Goal: Find specific page/section: Find specific page/section

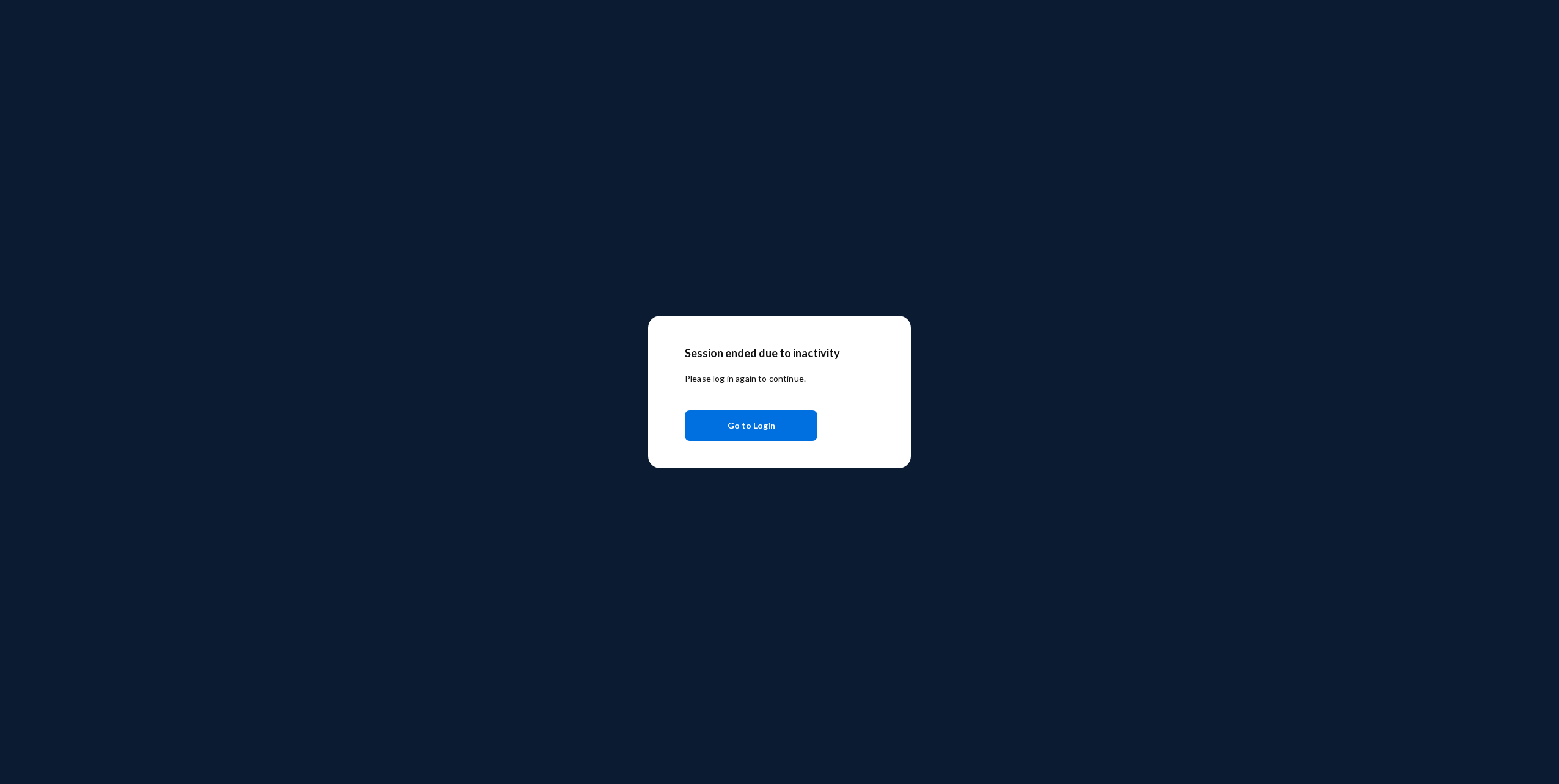
click at [677, 682] on div "Session ended due to inactivity Please log in again to continue. Go to Login" at bounding box center [779, 392] width 1559 height 784
click at [451, 150] on div "Session ended due to inactivity Please log in again to continue. Go to Login" at bounding box center [779, 392] width 1559 height 784
click at [766, 433] on span "Go to Login" at bounding box center [751, 425] width 48 height 22
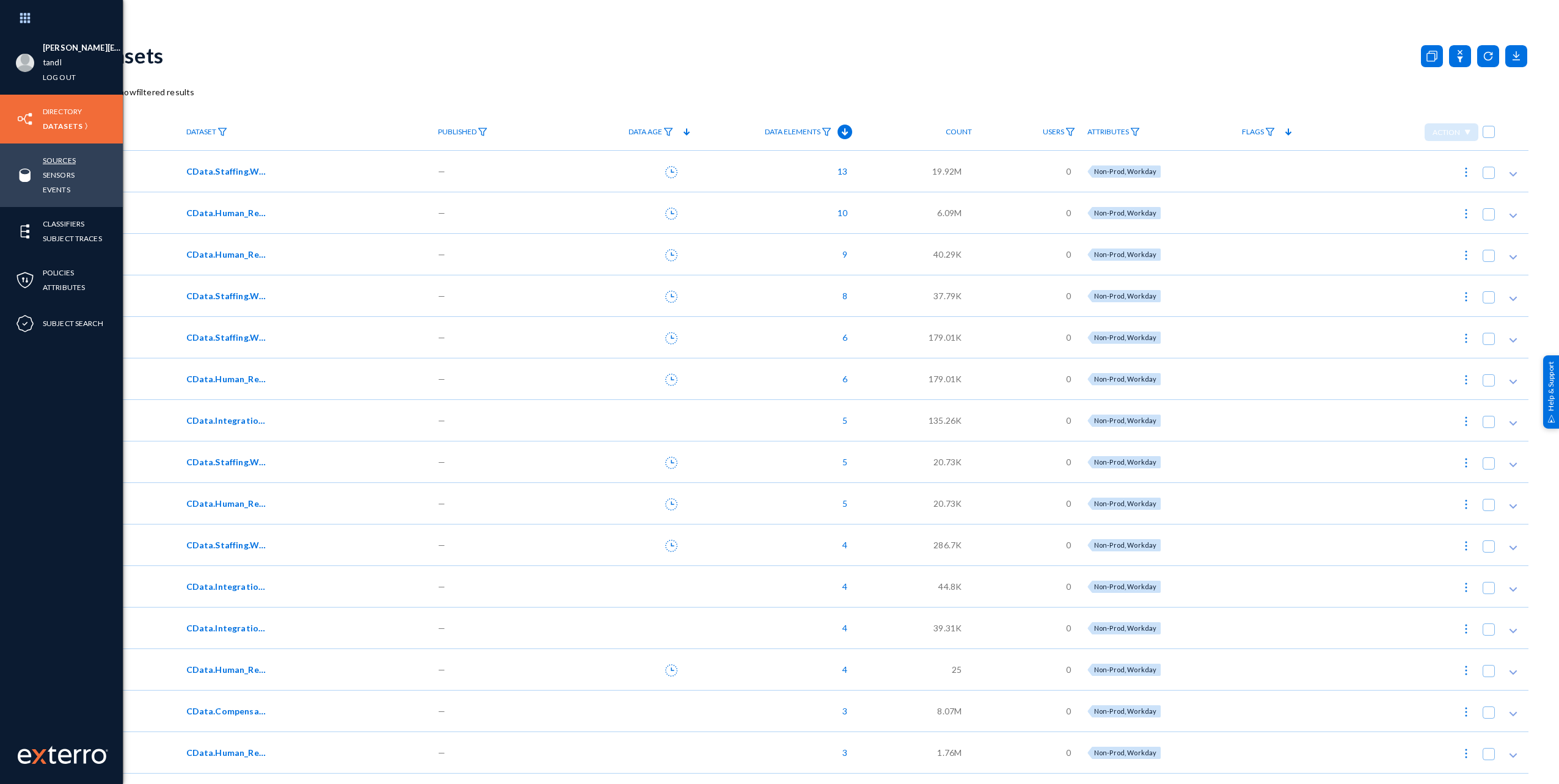
click at [70, 155] on link "Sources" at bounding box center [59, 160] width 33 height 14
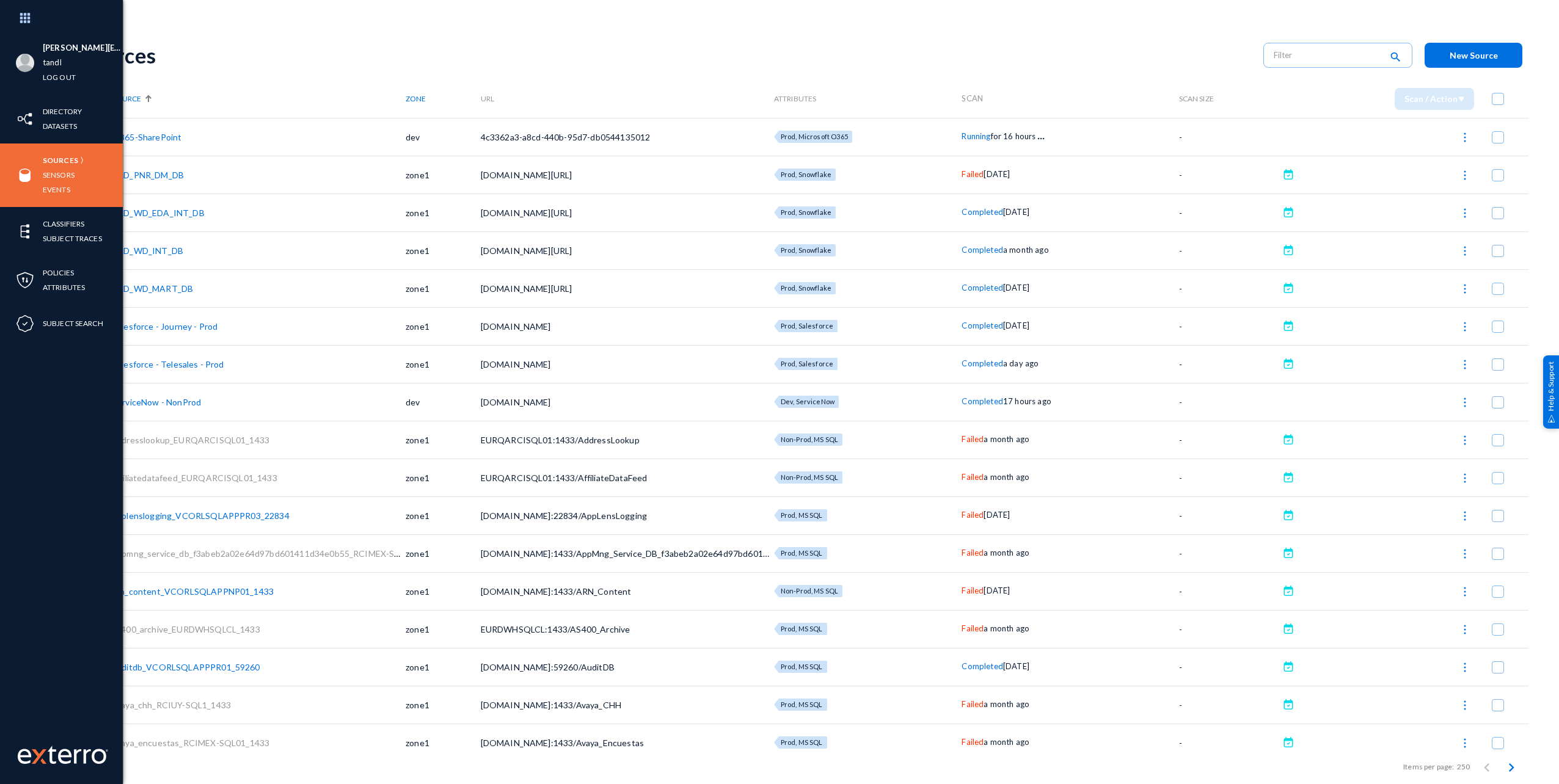
drag, startPoint x: 52, startPoint y: 180, endPoint x: 98, endPoint y: 161, distance: 49.8
click at [52, 180] on link "Sensors" at bounding box center [58, 174] width 31 height 14
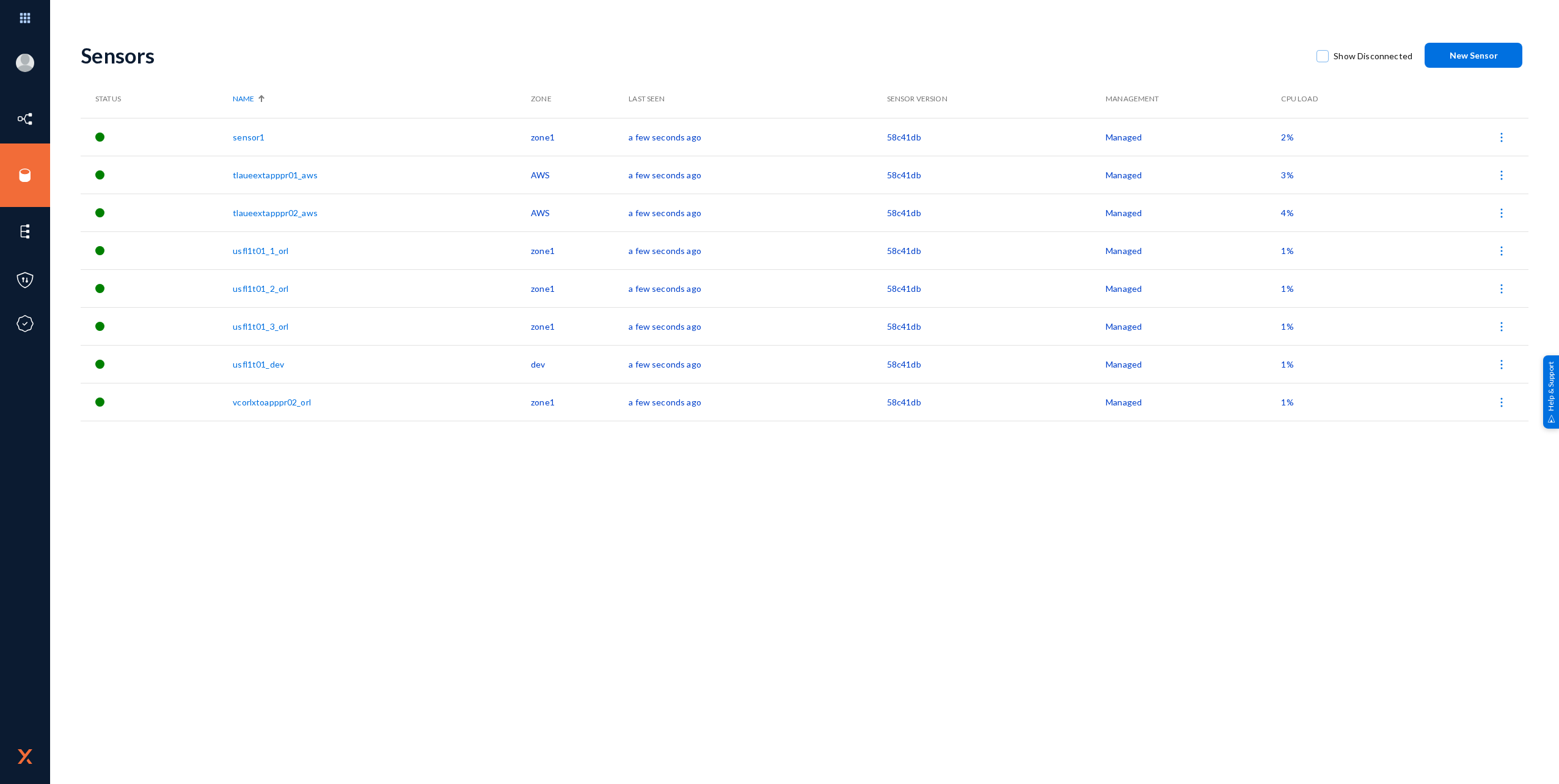
click at [578, 40] on div "Sensors Show Disconnected New Sensor" at bounding box center [805, 55] width 1447 height 49
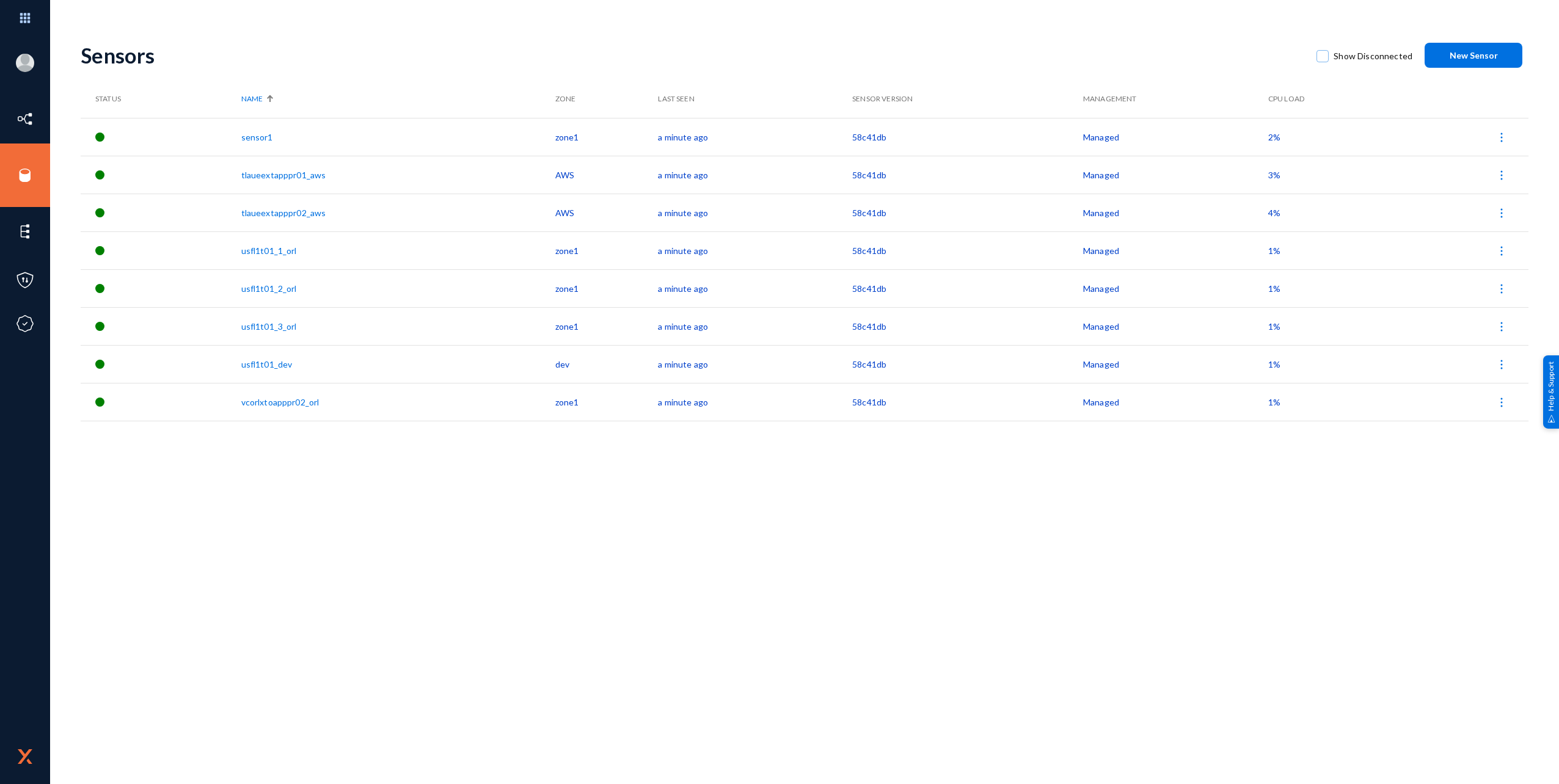
click at [483, 576] on div "Sensors Show Disconnected New Sensor Status Name Zone Last Seen Sensor Version …" at bounding box center [805, 407] width 1447 height 753
click at [412, 49] on div "Sensors" at bounding box center [692, 55] width 1224 height 25
click at [504, 536] on div "Sensors Show Disconnected New Sensor Status Name Zone Last Seen Sensor Version …" at bounding box center [805, 407] width 1447 height 753
